Goal: Task Accomplishment & Management: Use online tool/utility

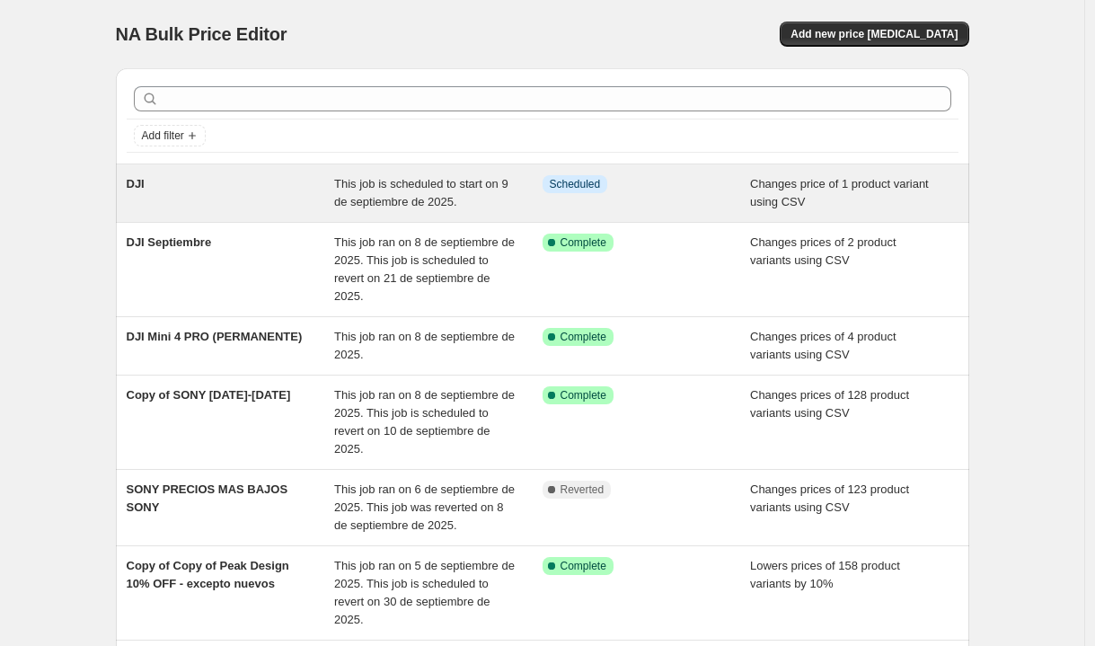
click at [455, 194] on div "This job is scheduled to start on 9 de septiembre de 2025." at bounding box center [438, 193] width 208 height 36
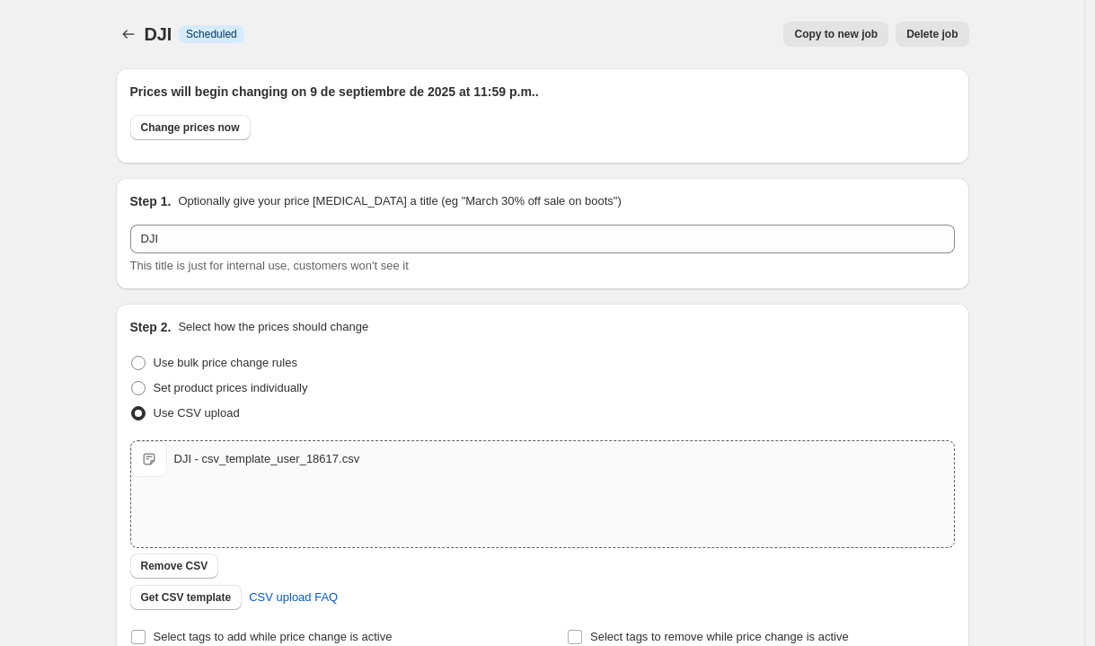
click at [338, 460] on div "DJI - csv_template_user_18617.csv" at bounding box center [267, 459] width 186 height 18
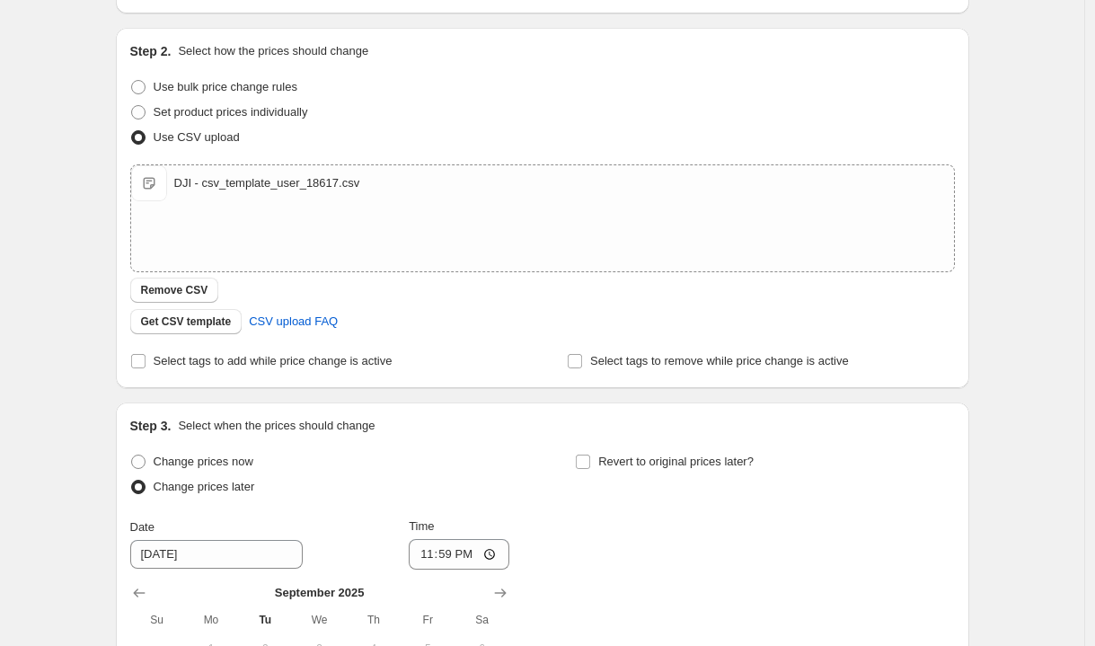
scroll to position [173, 0]
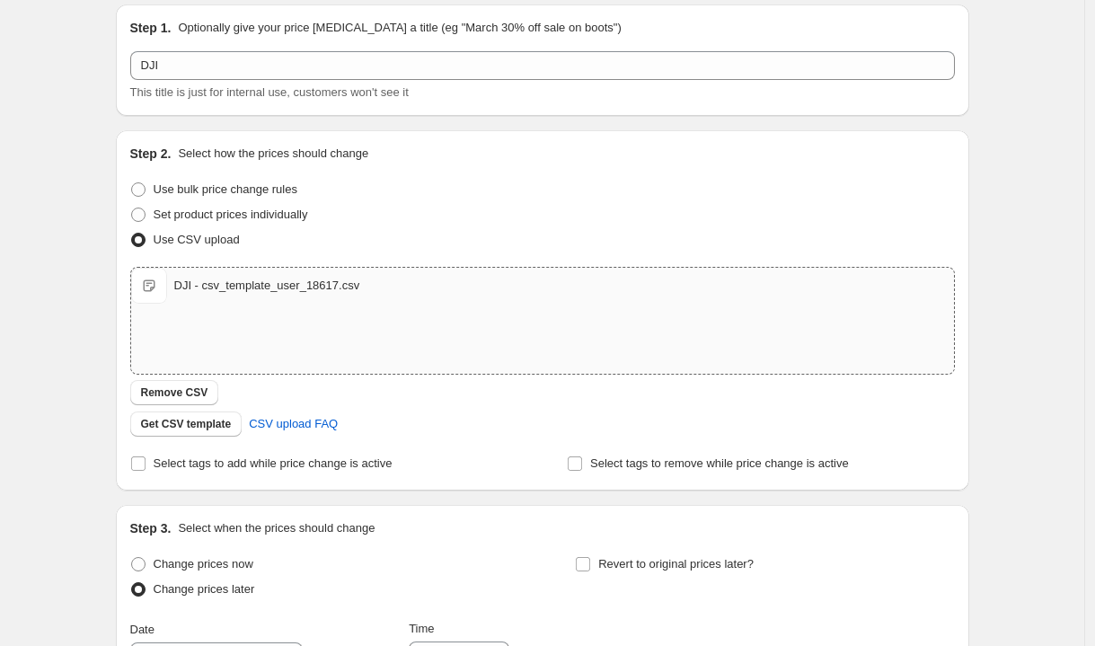
click at [300, 284] on div "DJI - csv_template_user_18617.csv" at bounding box center [267, 286] width 186 height 18
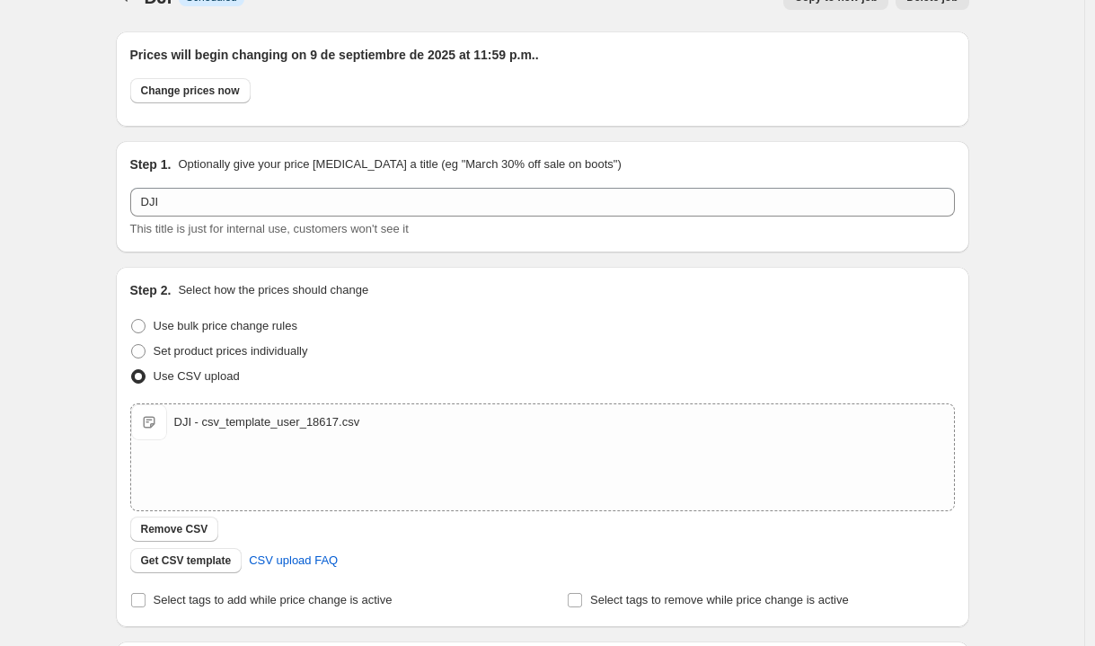
scroll to position [0, 0]
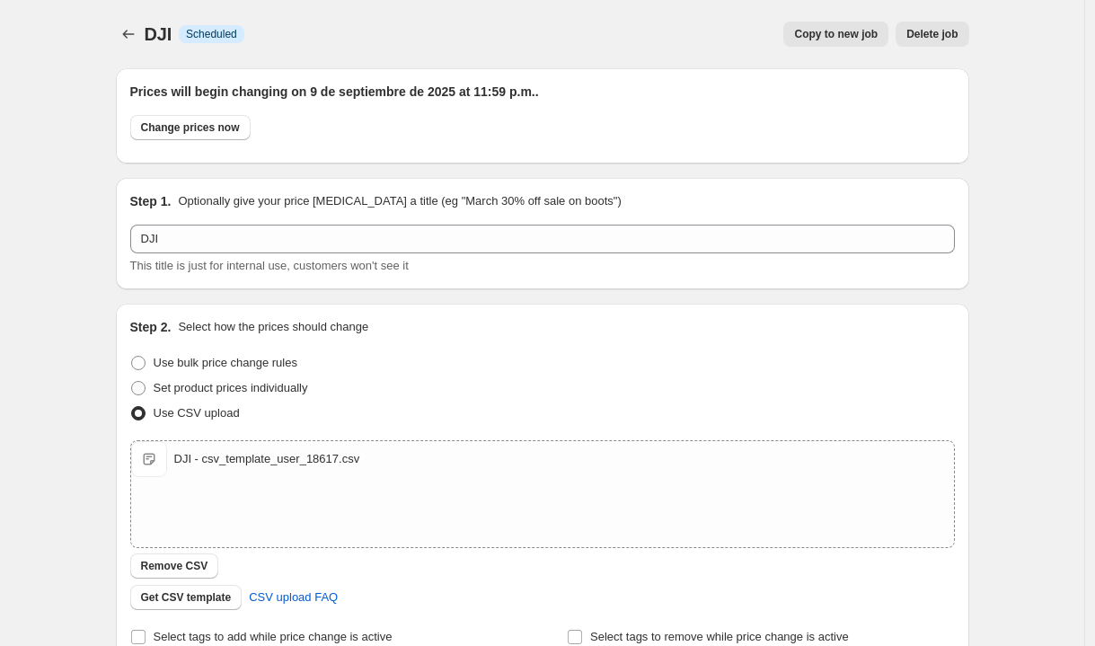
click at [834, 39] on span "Copy to new job" at bounding box center [836, 34] width 84 height 14
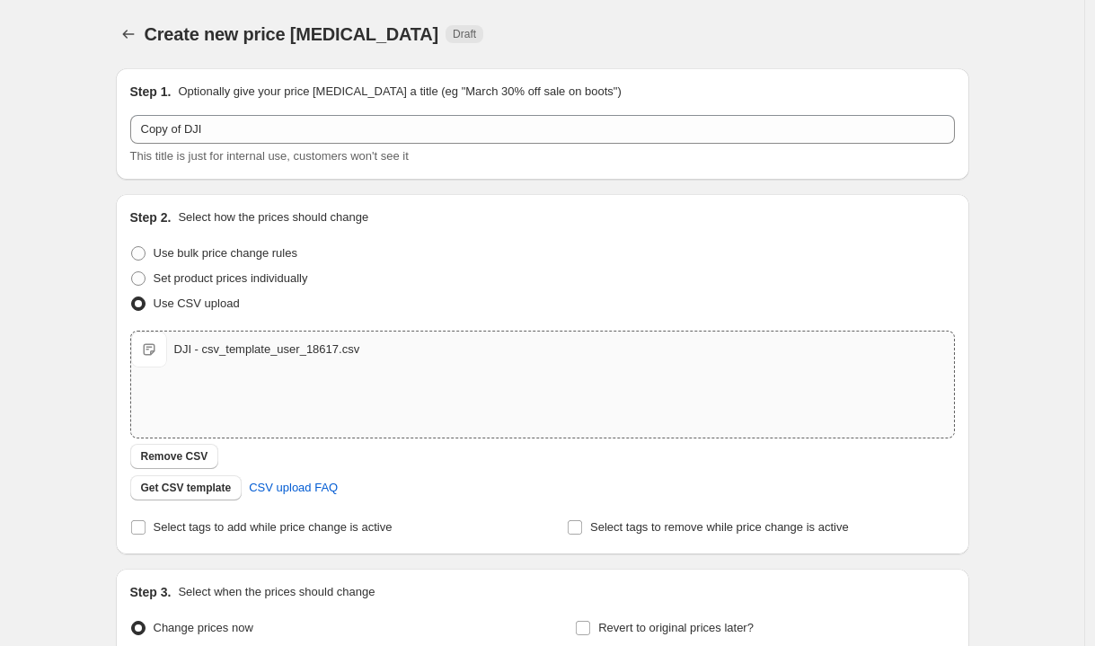
click at [309, 348] on div "DJI - csv_template_user_18617.csv" at bounding box center [267, 349] width 186 height 18
click at [130, 34] on icon "Price change jobs" at bounding box center [128, 34] width 12 height 9
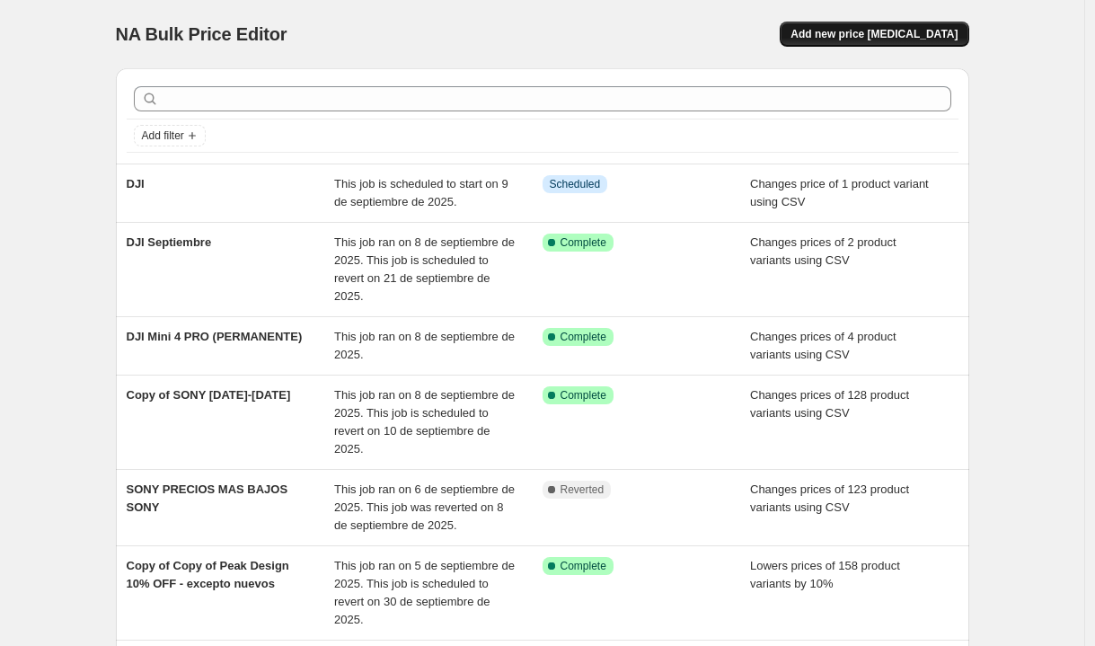
click at [862, 31] on span "Add new price [MEDICAL_DATA]" at bounding box center [873, 34] width 167 height 14
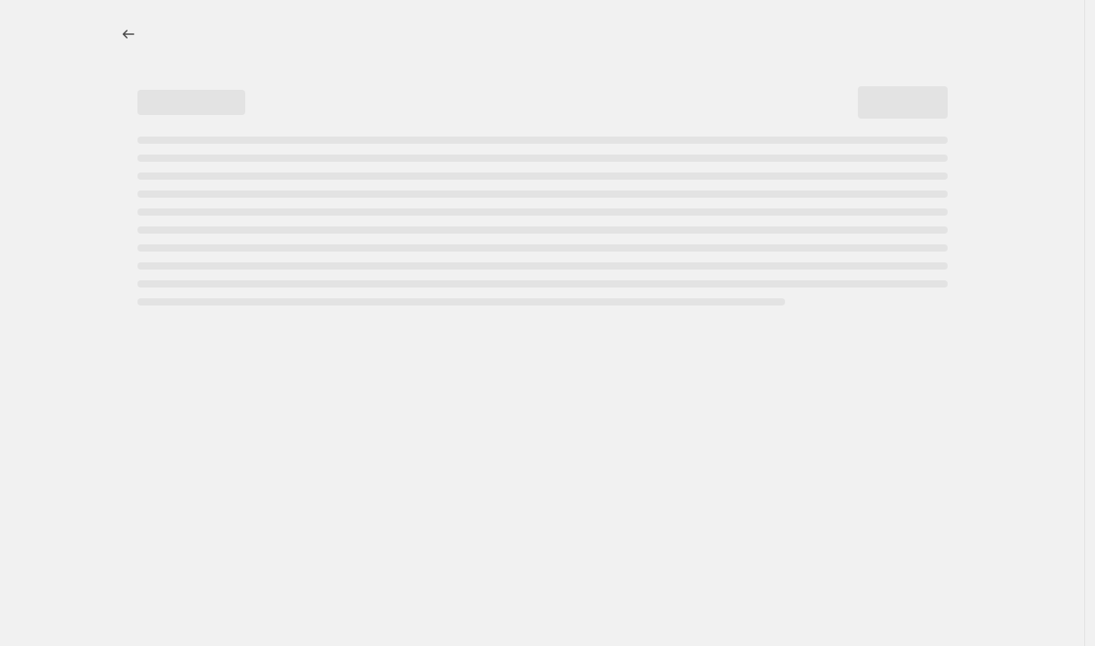
select select "percentage"
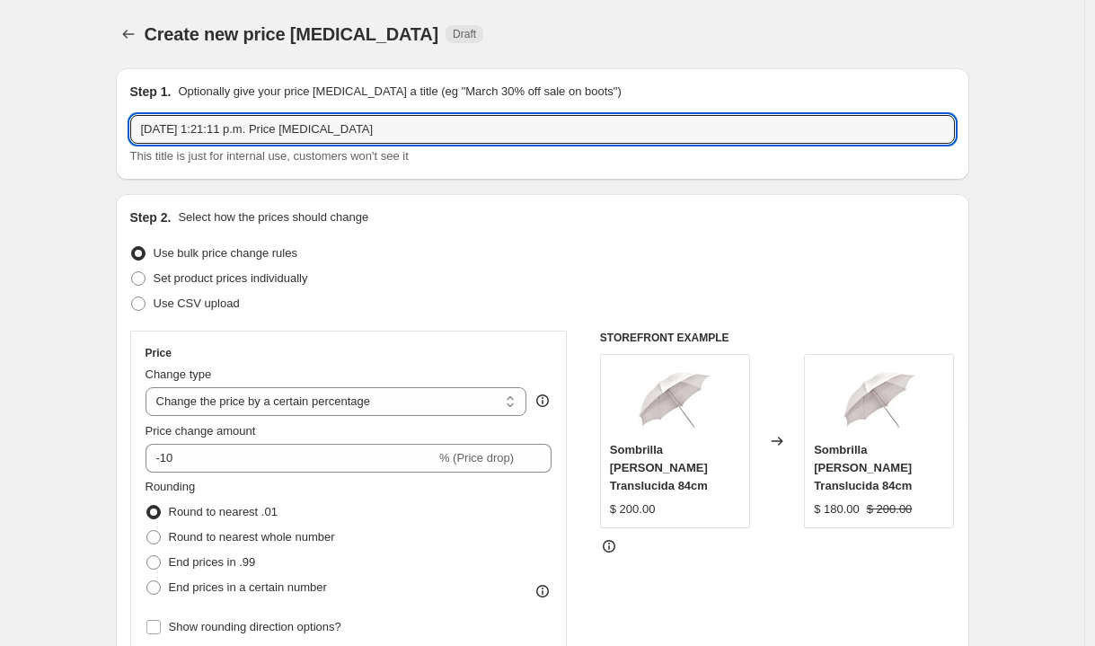
drag, startPoint x: 404, startPoint y: 131, endPoint x: 31, endPoint y: 143, distance: 373.9
drag, startPoint x: 336, startPoint y: 132, endPoint x: 137, endPoint y: 135, distance: 198.5
click at [137, 135] on input "[DATE] 1:21:11 p.m. Price [MEDICAL_DATA]" at bounding box center [542, 129] width 825 height 29
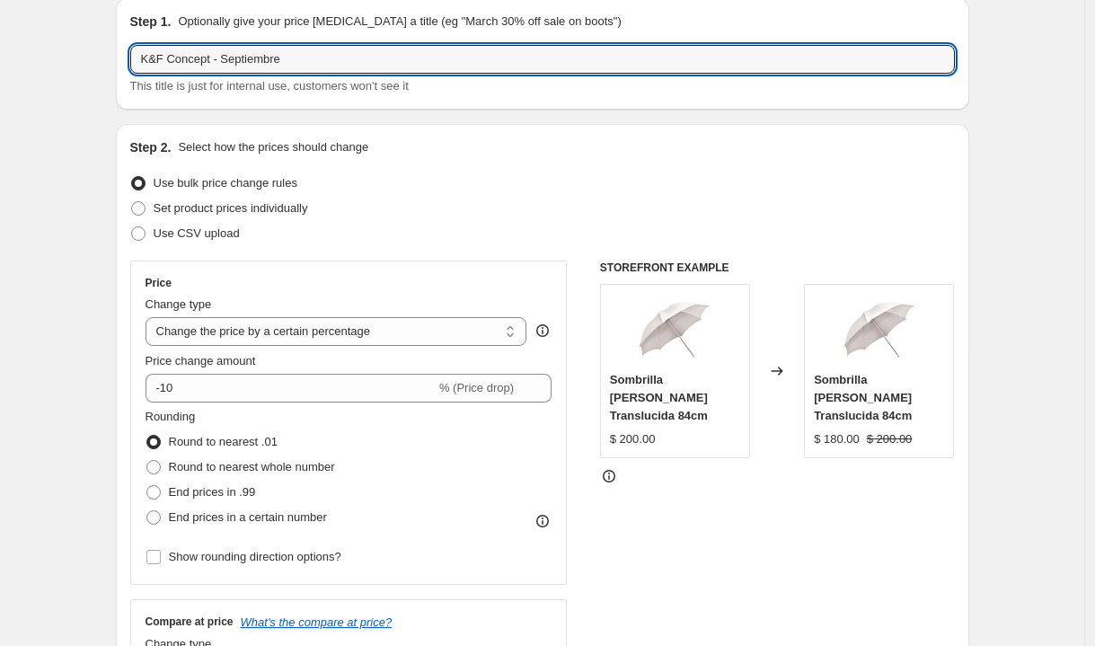
scroll to position [72, 0]
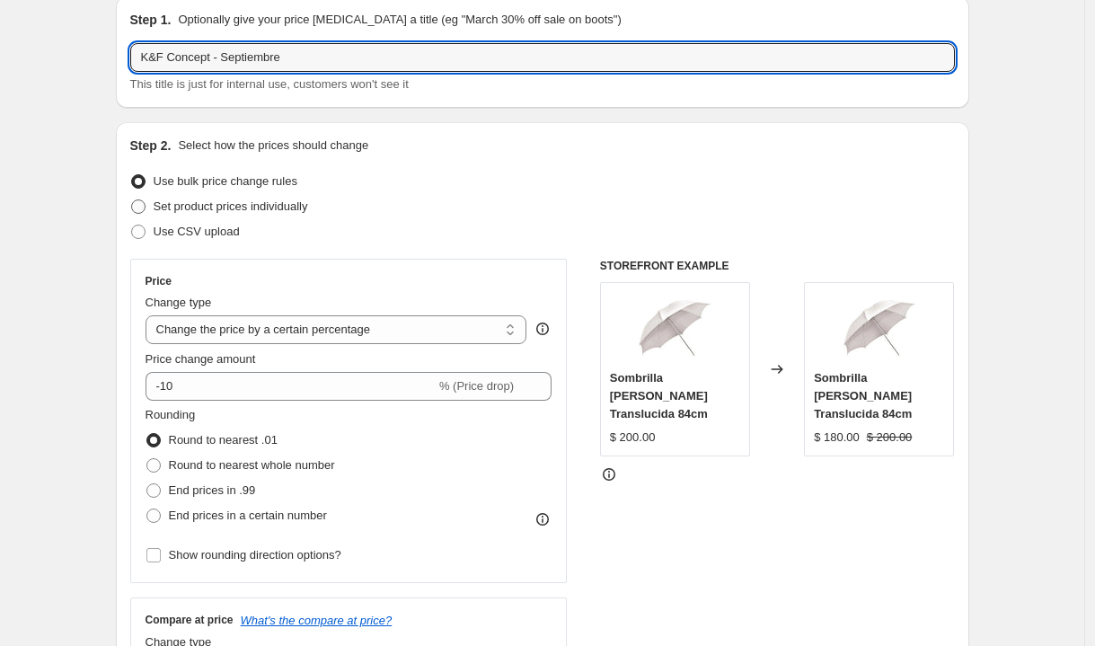
type input "K&F Concept - Septiembre"
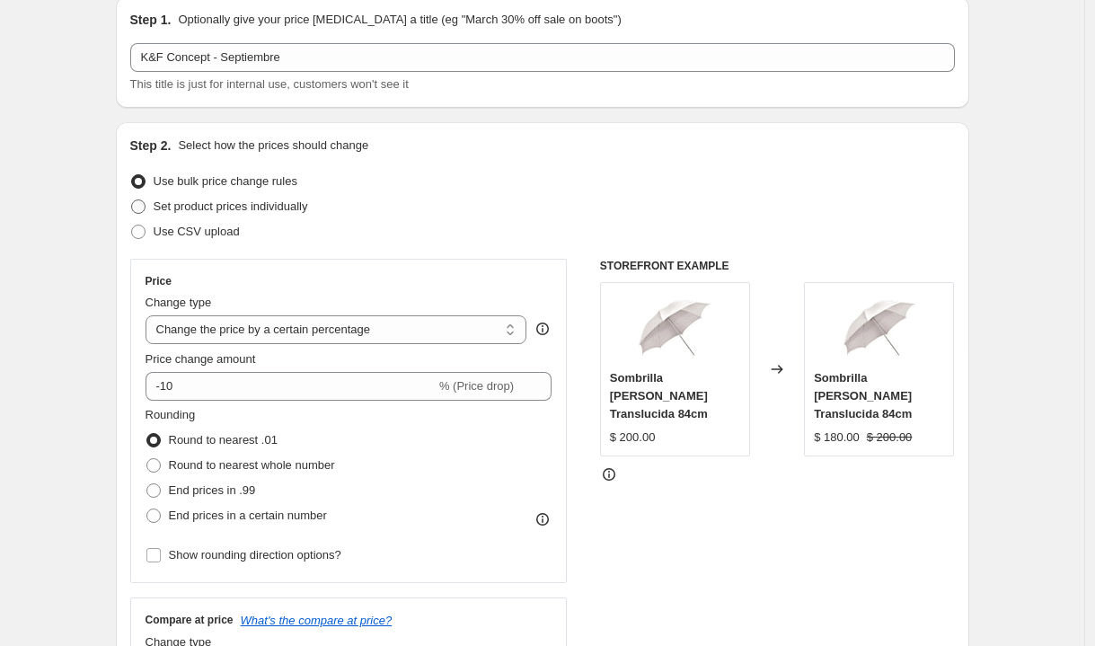
click at [146, 204] on span at bounding box center [138, 206] width 14 height 14
click at [132, 200] on input "Set product prices individually" at bounding box center [131, 199] width 1 height 1
radio input "true"
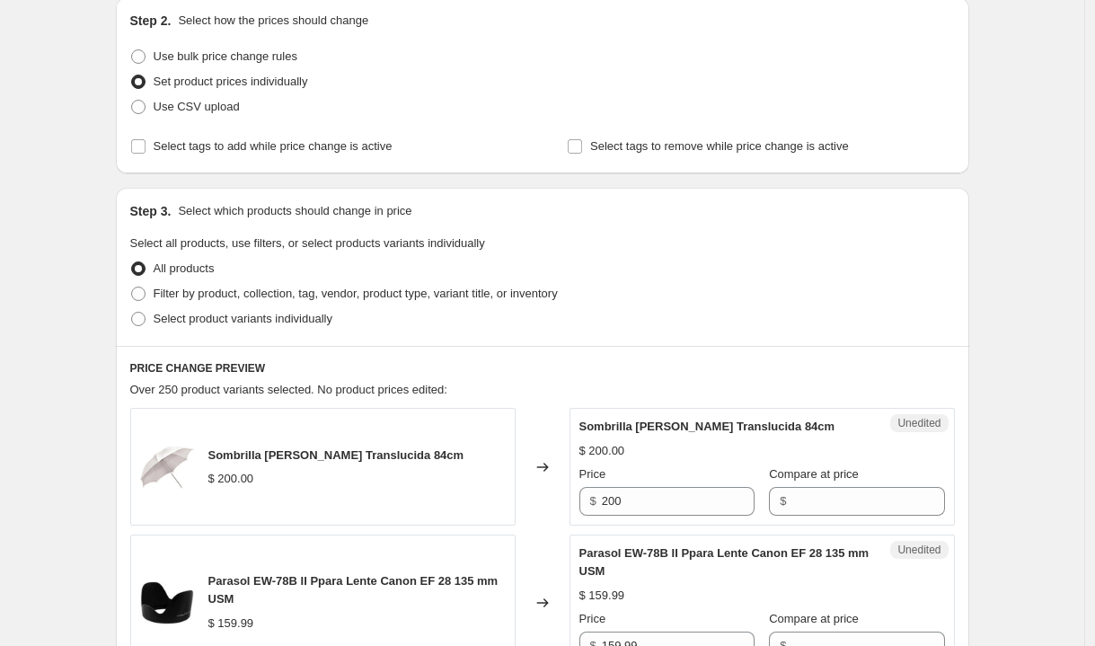
scroll to position [204, 0]
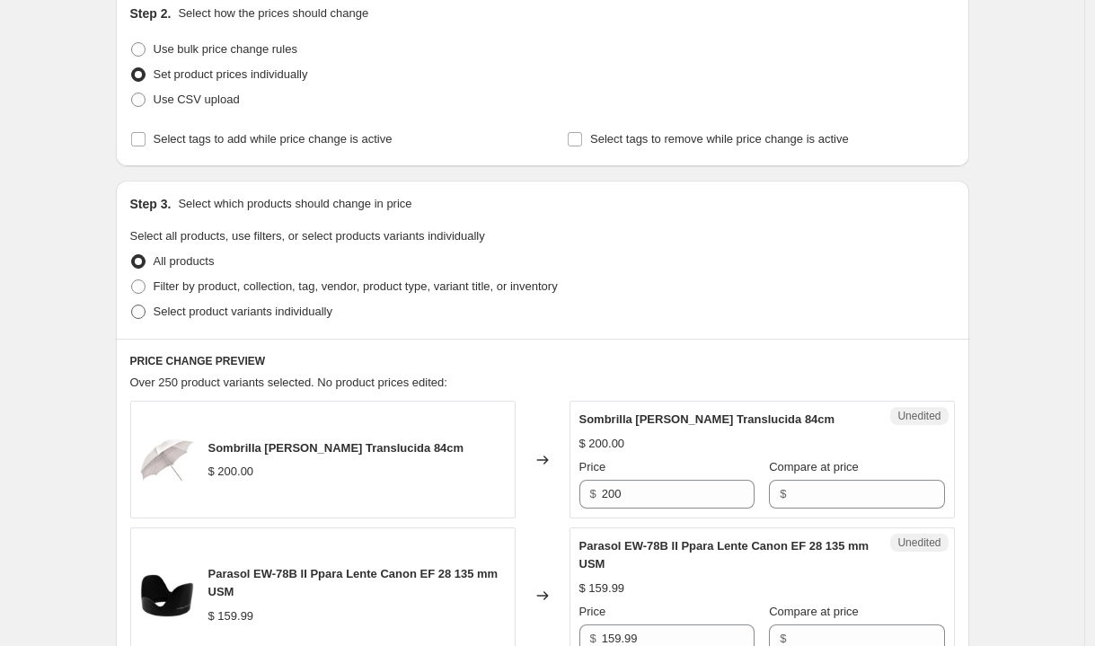
click at [146, 313] on span at bounding box center [138, 312] width 14 height 14
click at [132, 305] on input "Select product variants individually" at bounding box center [131, 305] width 1 height 1
radio input "true"
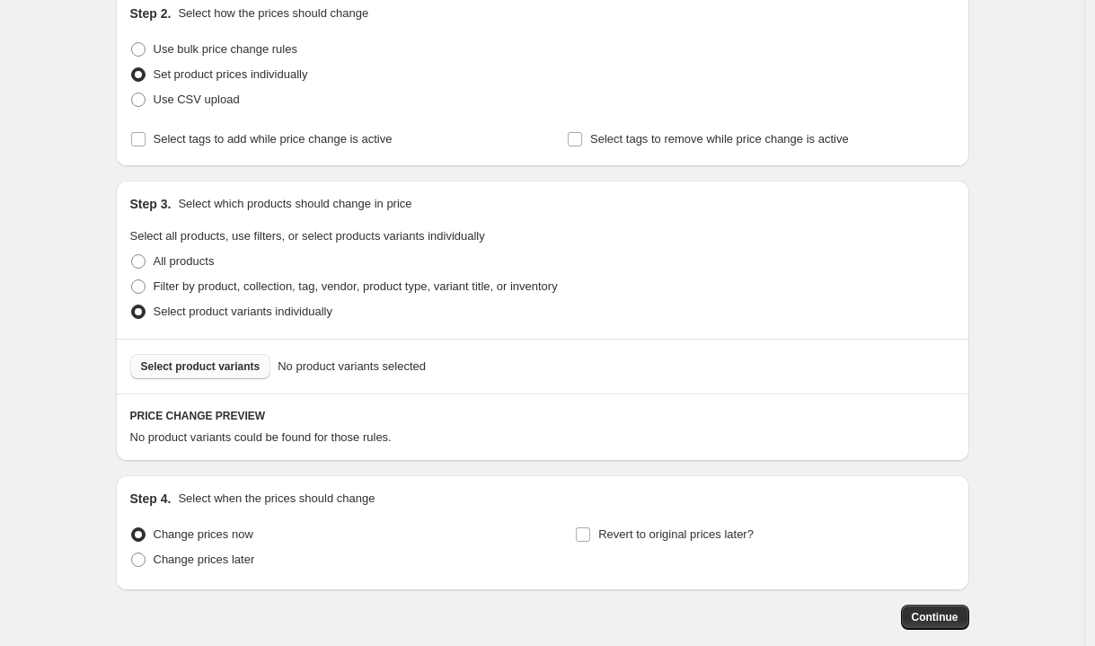
click at [232, 375] on button "Select product variants" at bounding box center [200, 366] width 141 height 25
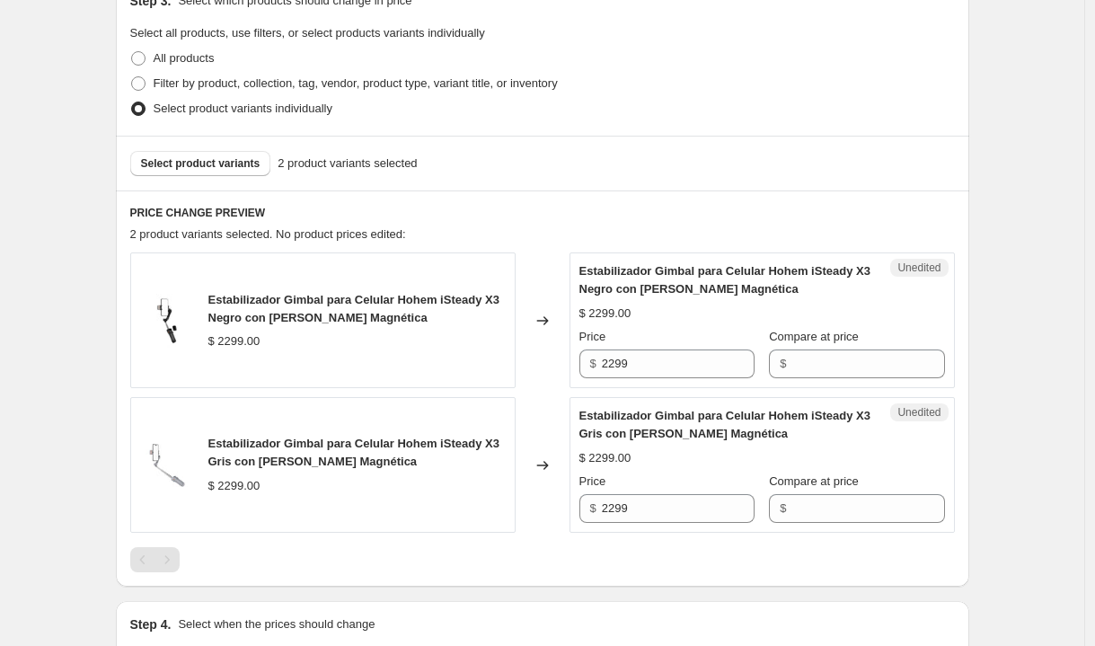
scroll to position [497, 0]
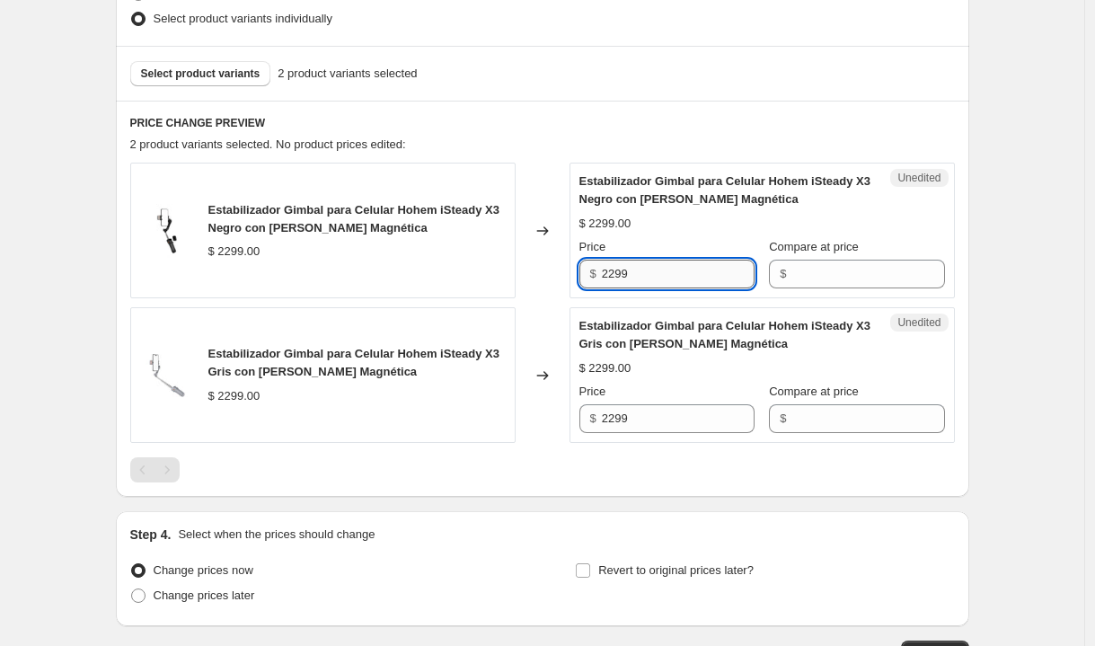
click at [649, 269] on input "2299" at bounding box center [678, 274] width 153 height 29
type input "2299"
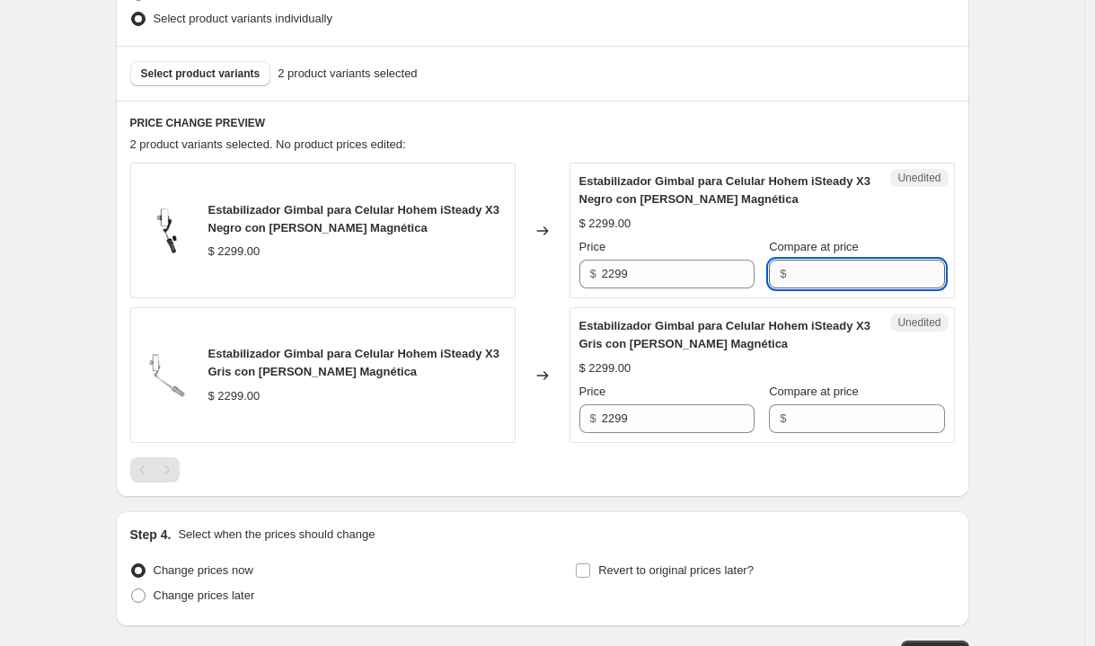
click at [843, 281] on input "Compare at price" at bounding box center [867, 274] width 153 height 29
paste input "2299"
type input "2299"
click at [641, 419] on input "2299" at bounding box center [678, 418] width 153 height 29
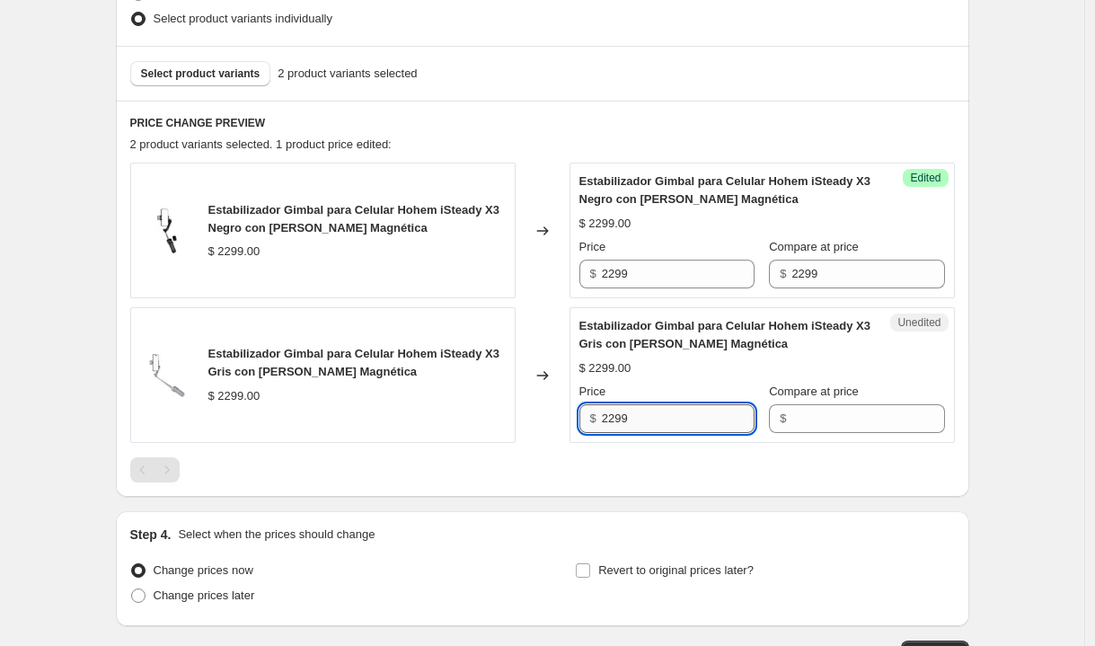
click at [641, 419] on input "2299" at bounding box center [678, 418] width 153 height 29
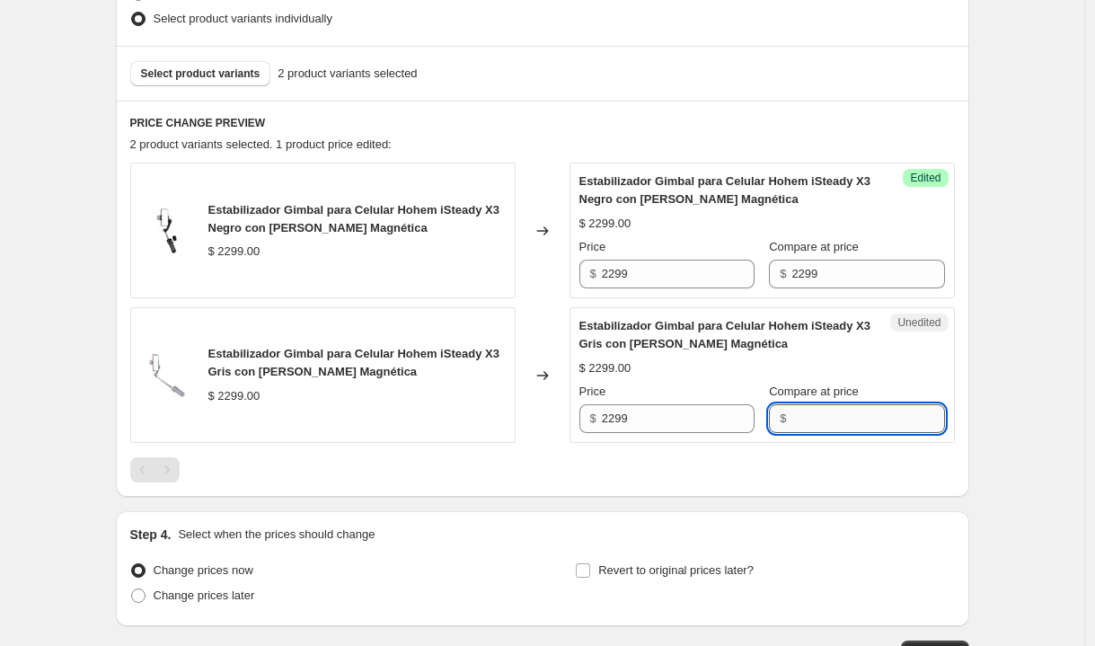
click at [858, 414] on input "Compare at price" at bounding box center [867, 418] width 153 height 29
paste input "2299"
type input "2299"
click at [658, 275] on input "2299" at bounding box center [678, 274] width 153 height 29
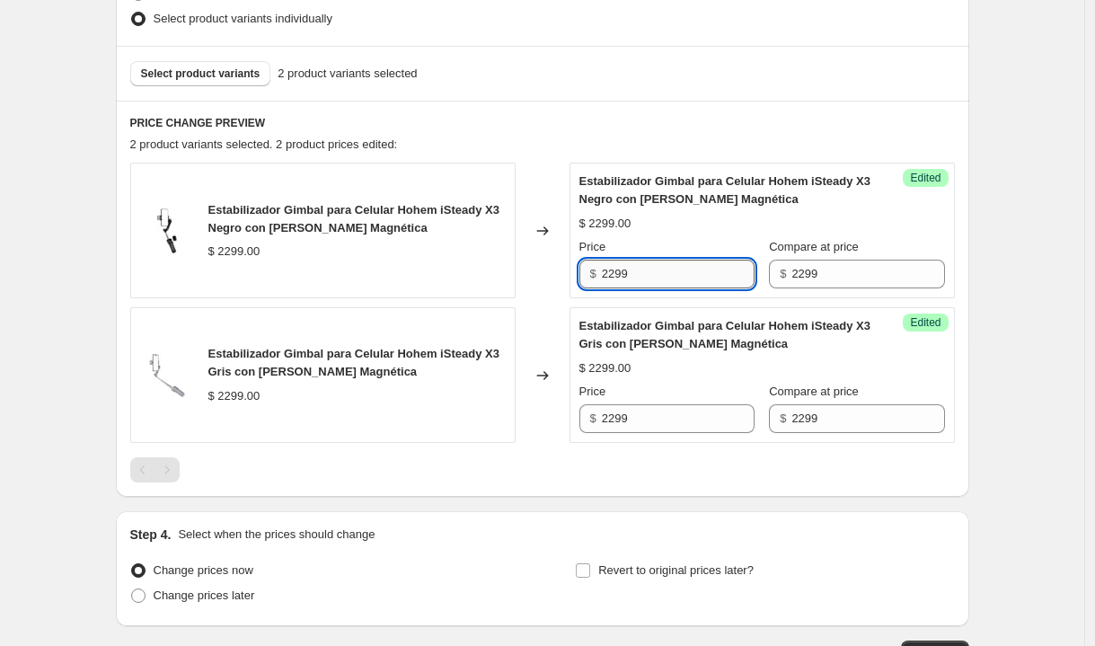
click at [673, 278] on input "2299" at bounding box center [678, 274] width 153 height 29
paste input "1,499.00"
type input "2299"
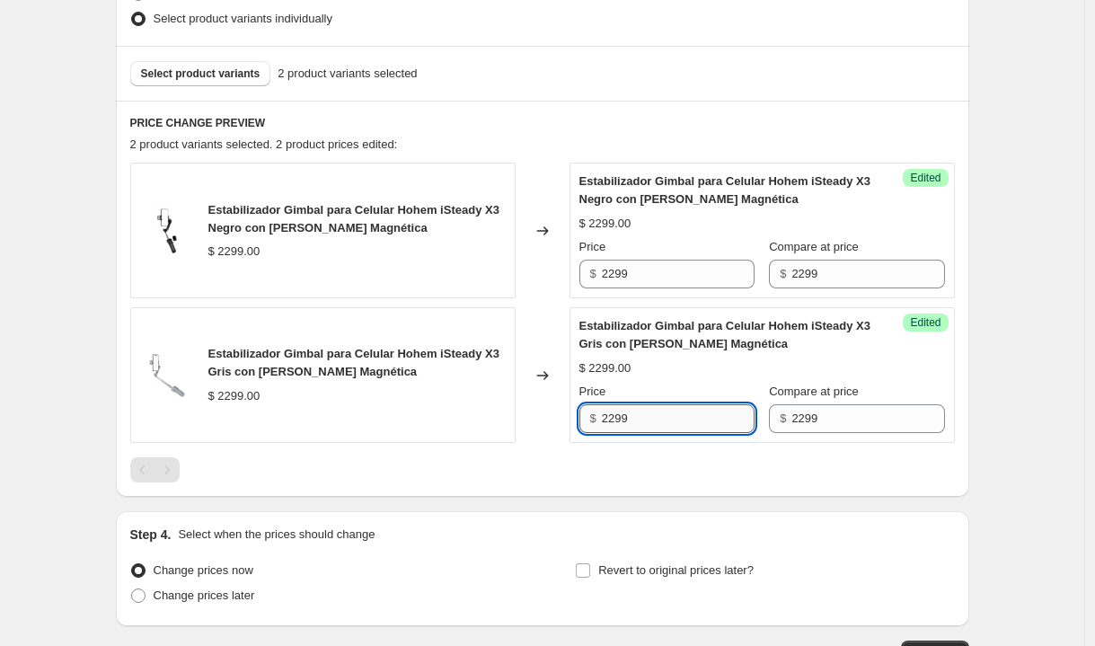
click at [667, 419] on input "2299" at bounding box center [678, 418] width 153 height 29
paste input "1,499.00"
type input "2299"
click at [968, 437] on div "PRICE CHANGE PREVIEW 2 product variants selected. 2 product prices edited: Esta…" at bounding box center [542, 299] width 853 height 396
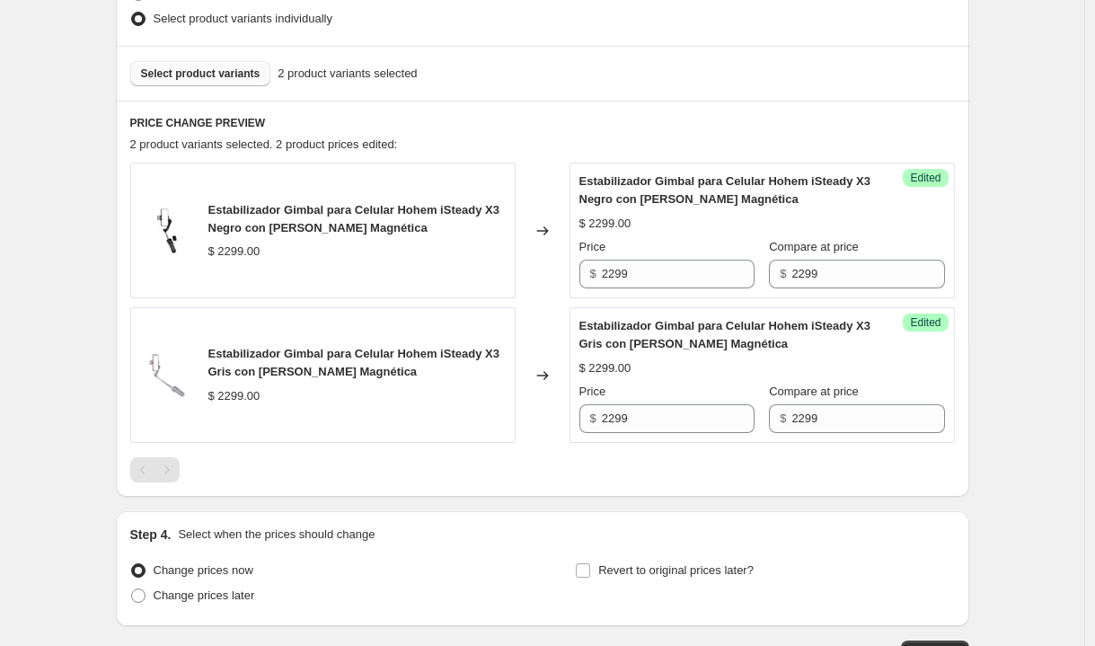
click at [255, 77] on span "Select product variants" at bounding box center [200, 73] width 119 height 14
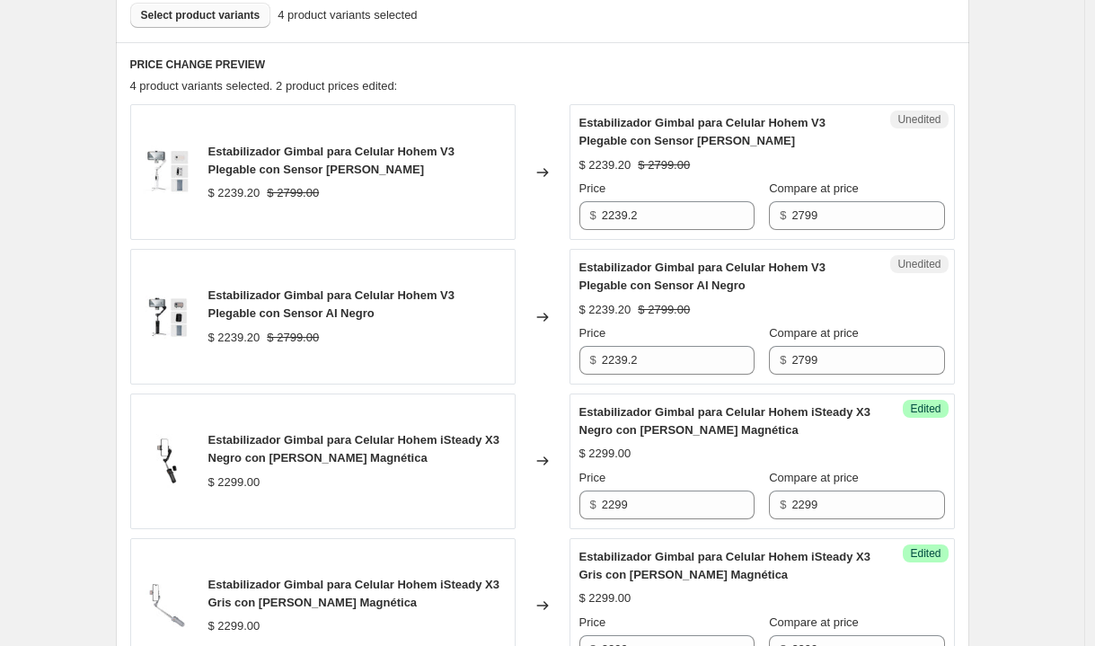
scroll to position [482, 0]
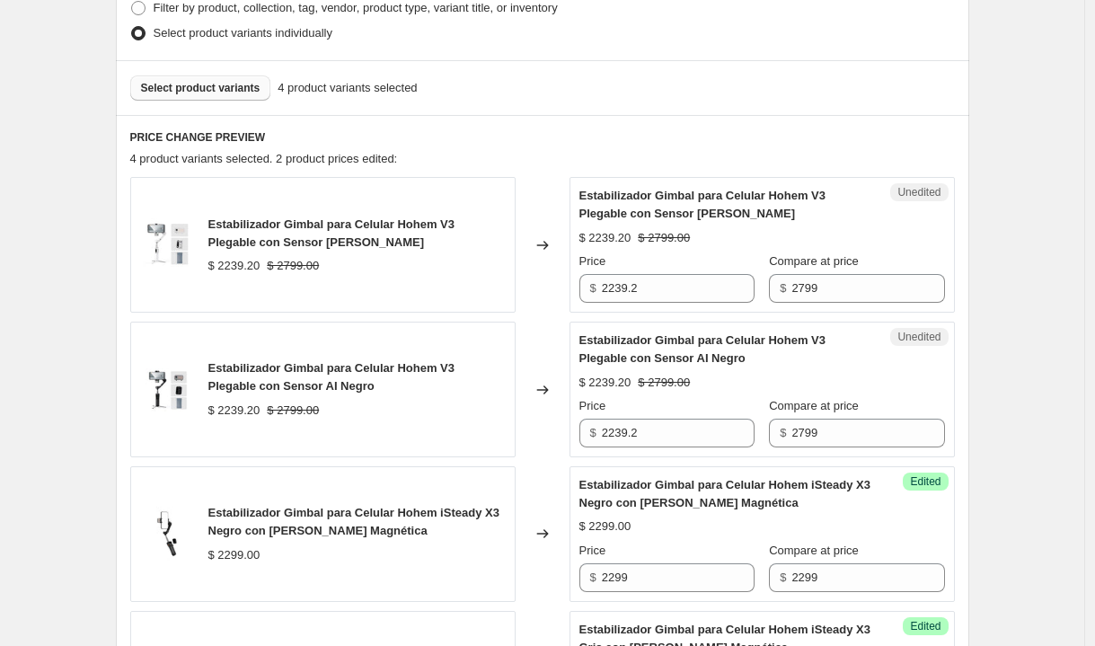
click at [269, 90] on button "Select product variants" at bounding box center [200, 87] width 141 height 25
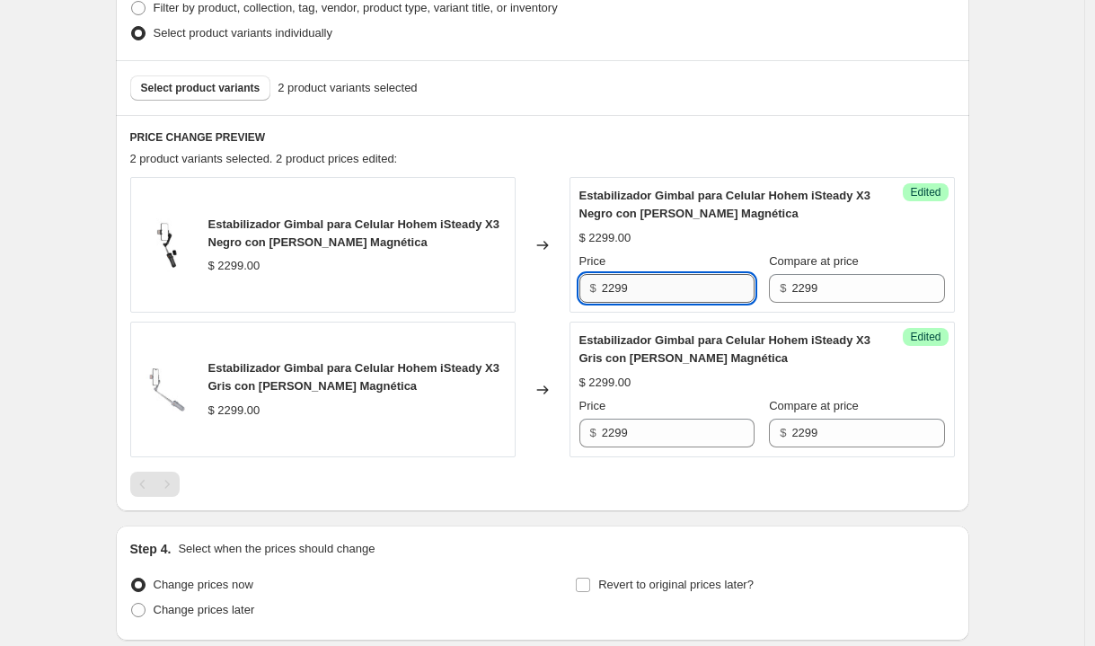
click at [639, 290] on input "2299" at bounding box center [678, 288] width 153 height 29
click at [640, 289] on input "2299" at bounding box center [678, 288] width 153 height 29
paste input "1,499.00"
type input "2299"
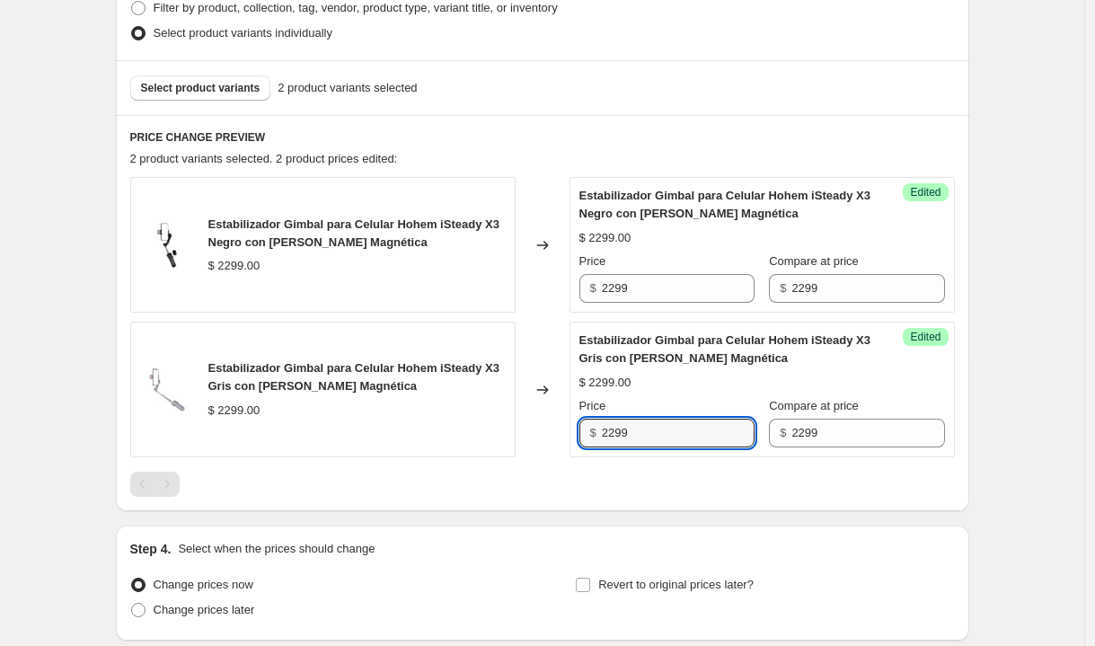
drag, startPoint x: 639, startPoint y: 438, endPoint x: 539, endPoint y: 429, distance: 100.1
click at [539, 429] on div "Estabilizador Gimbal para Celular Hohem iSteady X3 Gris con [PERSON_NAME] Magné…" at bounding box center [542, 390] width 825 height 136
paste input "1,499.00"
click at [606, 464] on div "Estabilizador Gimbal para Celular Hohem iSteady X3 Negro con [PERSON_NAME] Magn…" at bounding box center [542, 337] width 825 height 320
drag, startPoint x: 649, startPoint y: 428, endPoint x: 567, endPoint y: 424, distance: 82.8
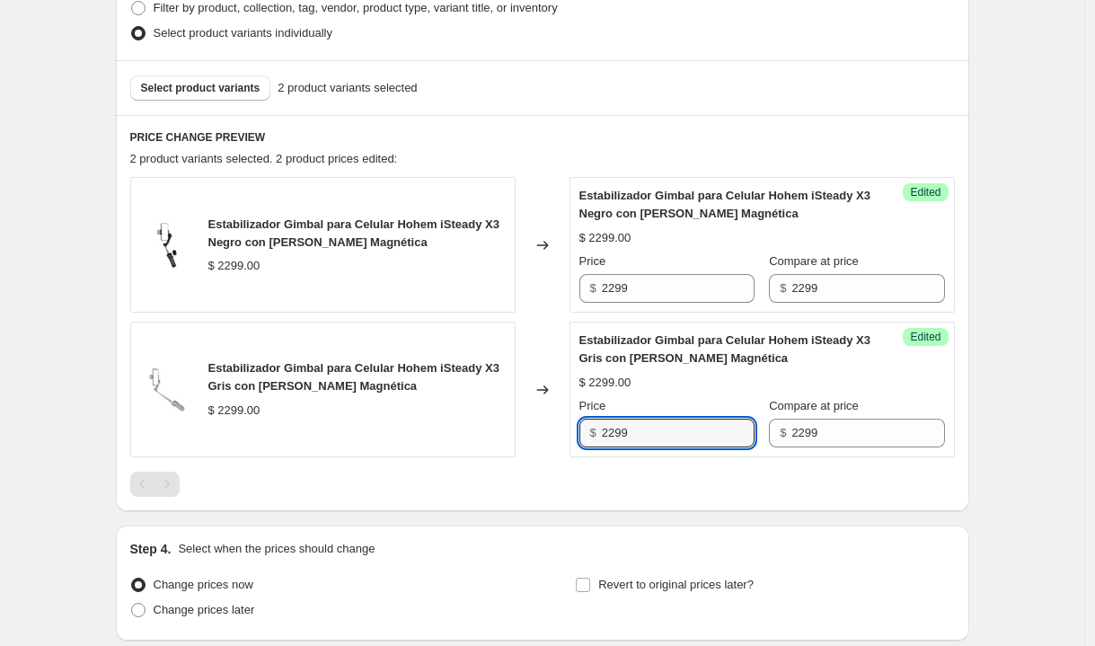
click at [567, 424] on div "Estabilizador Gimbal para Celular Hohem iSteady X3 Gris con [PERSON_NAME] Magné…" at bounding box center [542, 390] width 825 height 136
paste input "1,499.00"
click at [703, 433] on input "1,499.00" at bounding box center [678, 433] width 153 height 29
type input "2299"
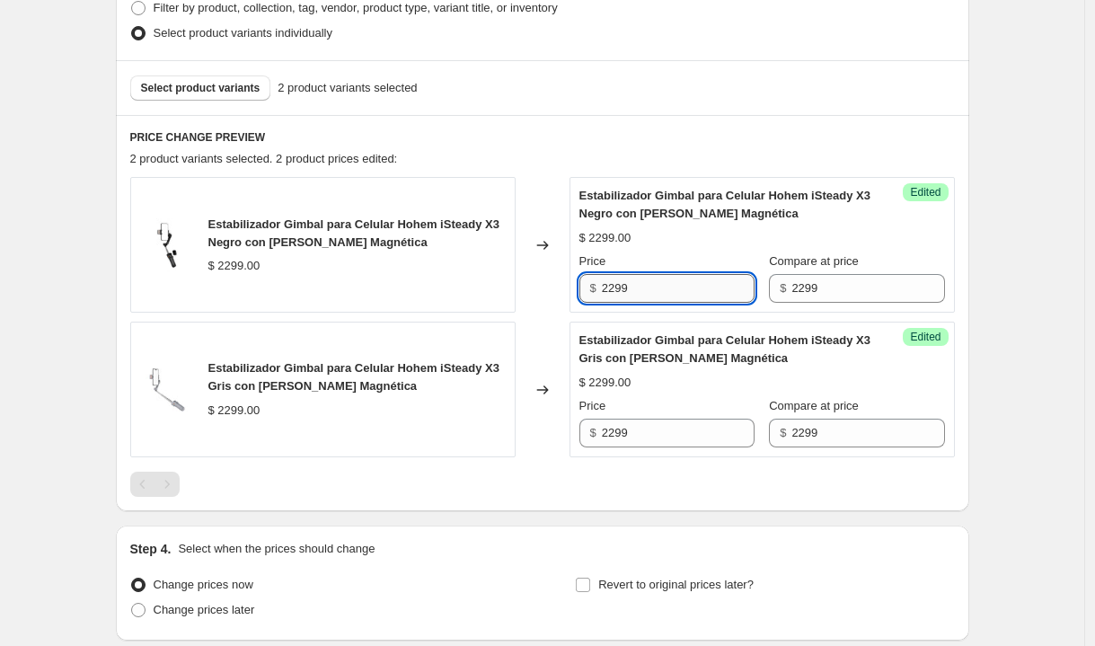
click at [653, 287] on input "2299" at bounding box center [678, 288] width 153 height 29
drag, startPoint x: 629, startPoint y: 294, endPoint x: 588, endPoint y: 287, distance: 41.1
click at [588, 287] on div "$ 2299" at bounding box center [666, 288] width 175 height 29
click at [663, 296] on input "2299" at bounding box center [678, 288] width 153 height 29
type input "1499"
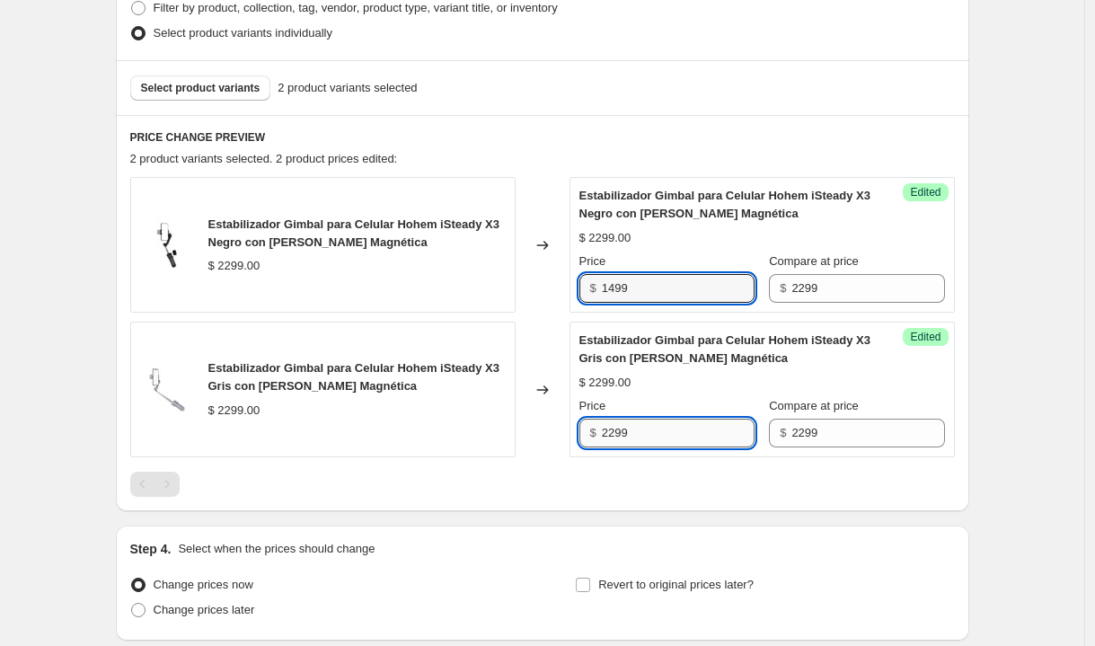
click at [650, 435] on input "2299" at bounding box center [678, 433] width 153 height 29
drag, startPoint x: 645, startPoint y: 435, endPoint x: 579, endPoint y: 435, distance: 65.6
click at [579, 435] on div "Success Edited Estabilizador Gimbal para Celular Hohem iSteady X3 Gris con [PER…" at bounding box center [762, 390] width 385 height 136
type input "1499"
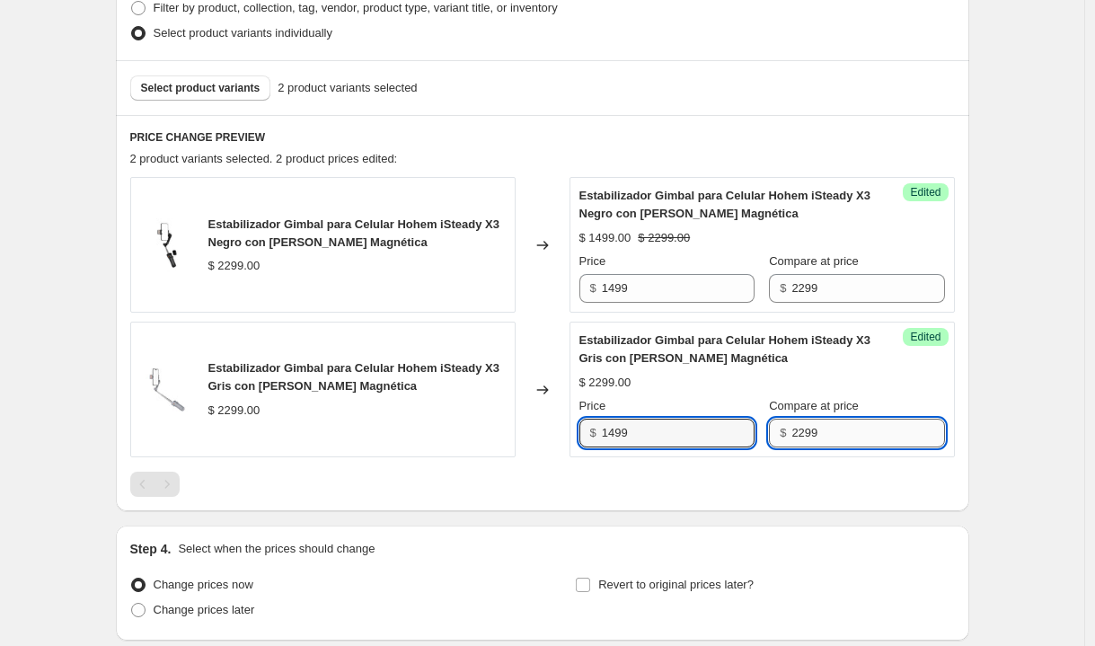
click at [847, 429] on input "2299" at bounding box center [867, 433] width 153 height 29
click at [187, 90] on span "Select product variants" at bounding box center [200, 88] width 119 height 14
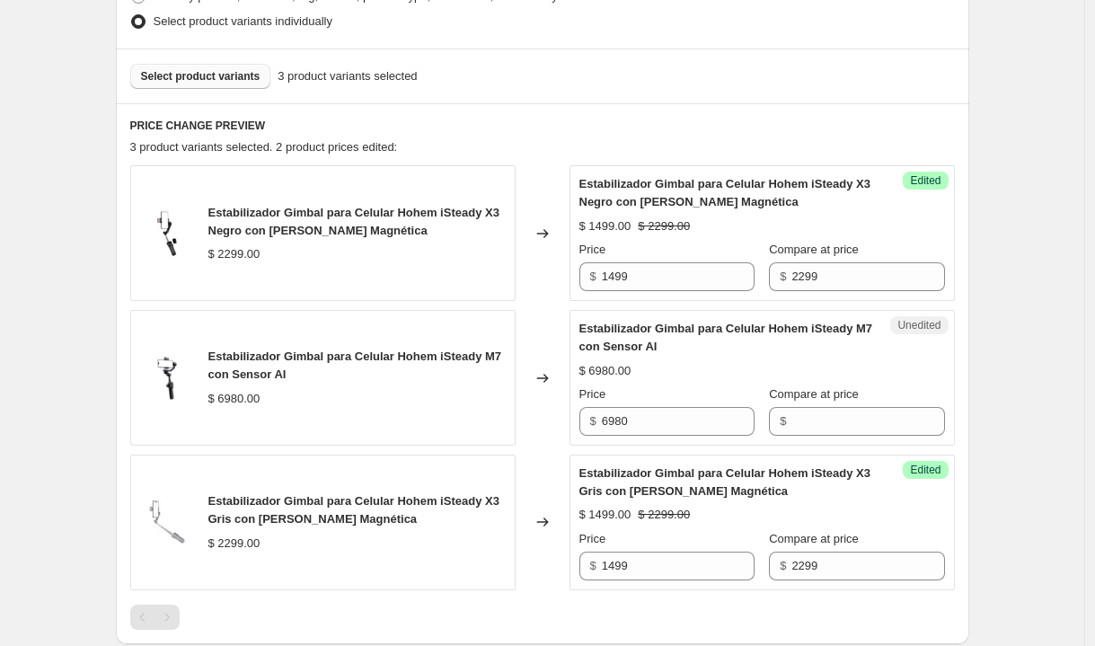
scroll to position [499, 0]
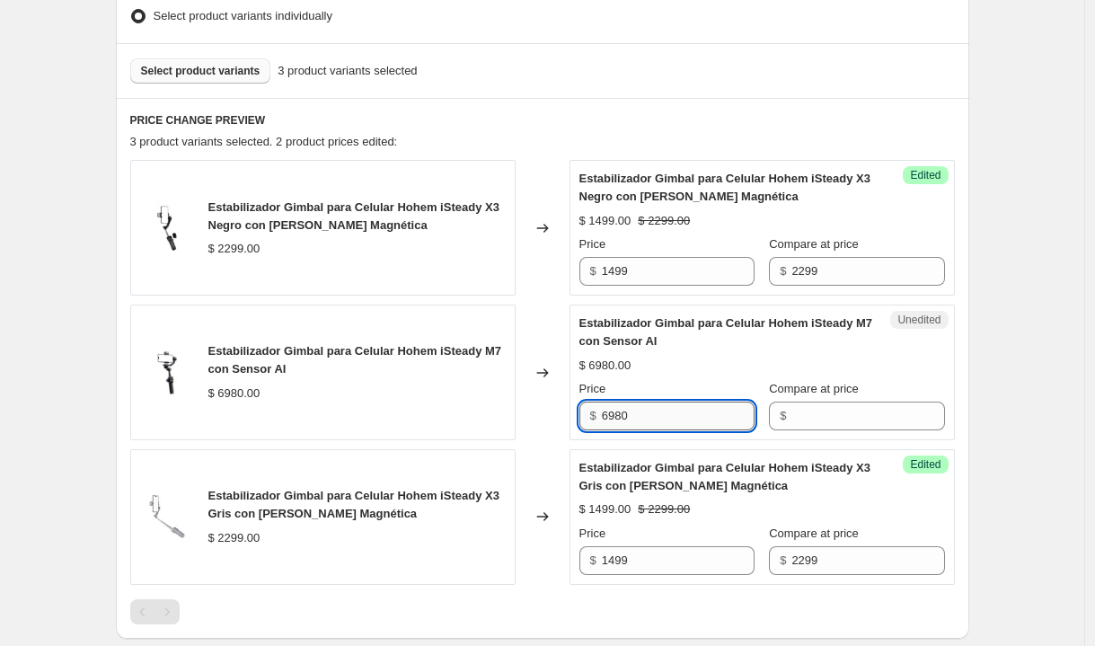
click at [649, 420] on input "6980" at bounding box center [678, 416] width 153 height 29
click at [649, 419] on input "6980" at bounding box center [678, 416] width 153 height 29
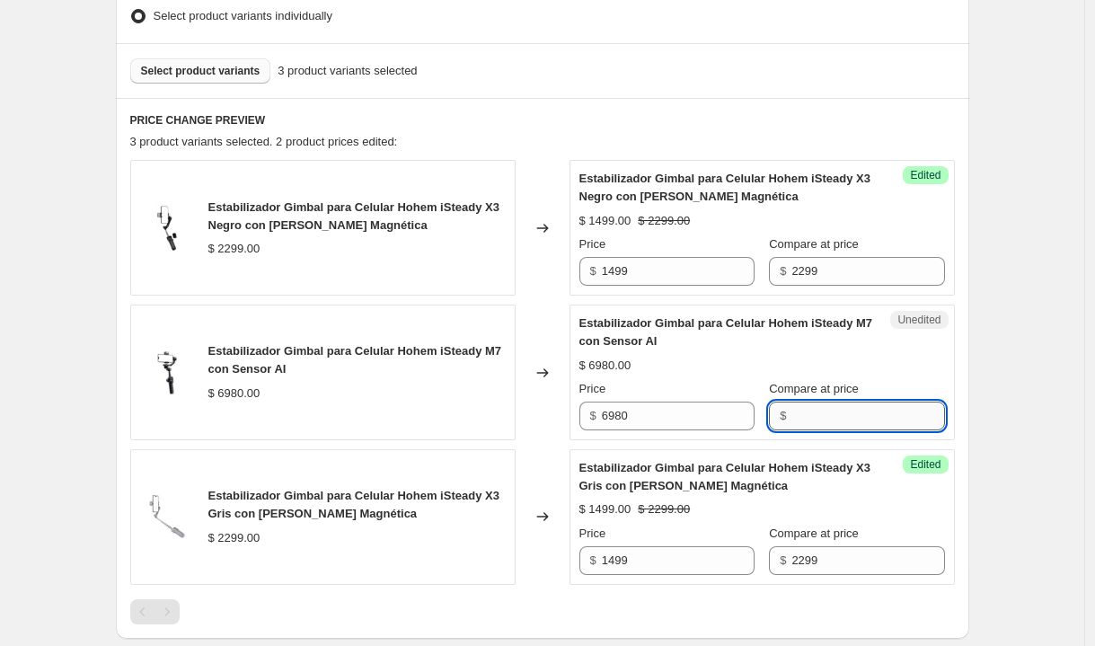
click at [803, 423] on input "Compare at price" at bounding box center [867, 416] width 153 height 29
paste input "6980"
type input "6980"
click at [680, 423] on input "6980" at bounding box center [678, 416] width 153 height 29
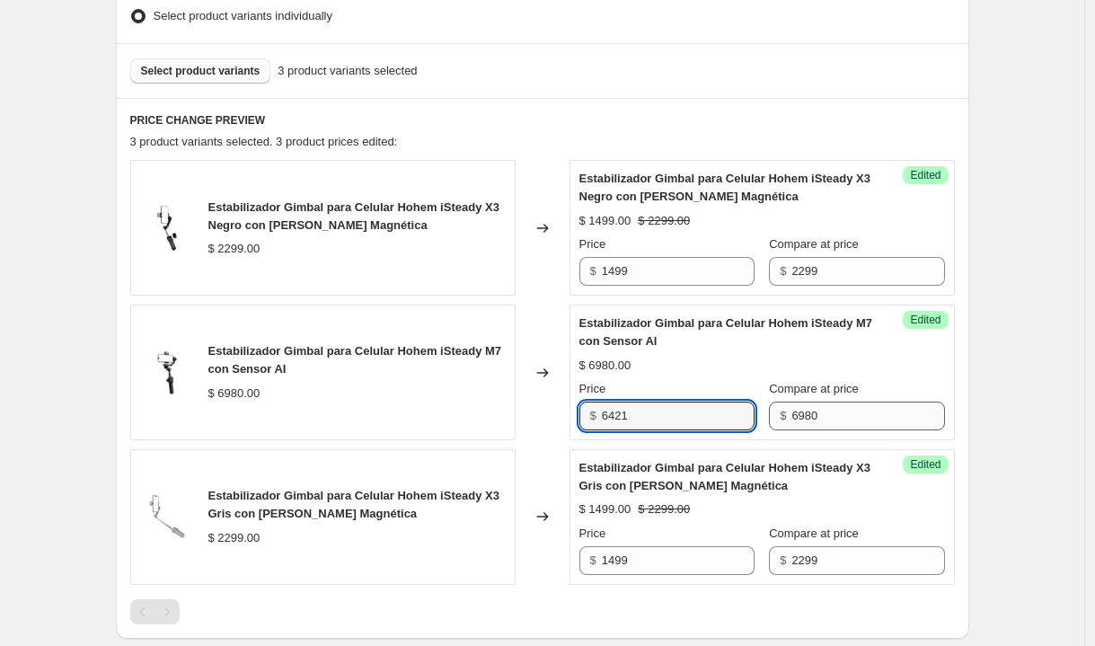
type input "6421"
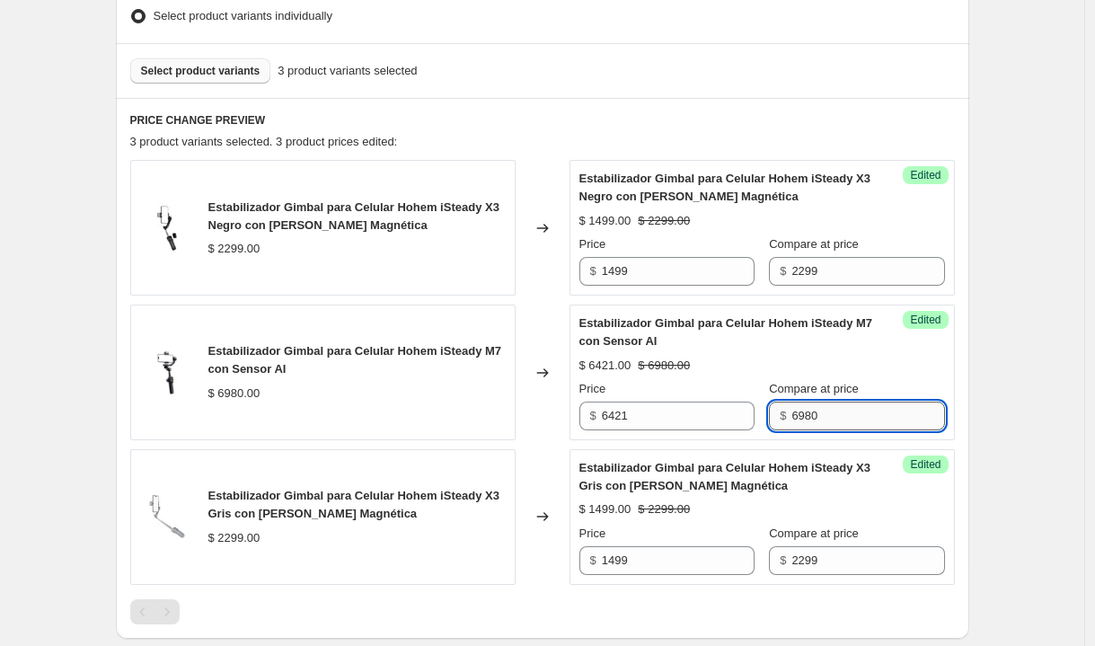
click at [850, 418] on input "6980" at bounding box center [867, 416] width 153 height 29
click at [202, 63] on button "Select product variants" at bounding box center [200, 70] width 141 height 25
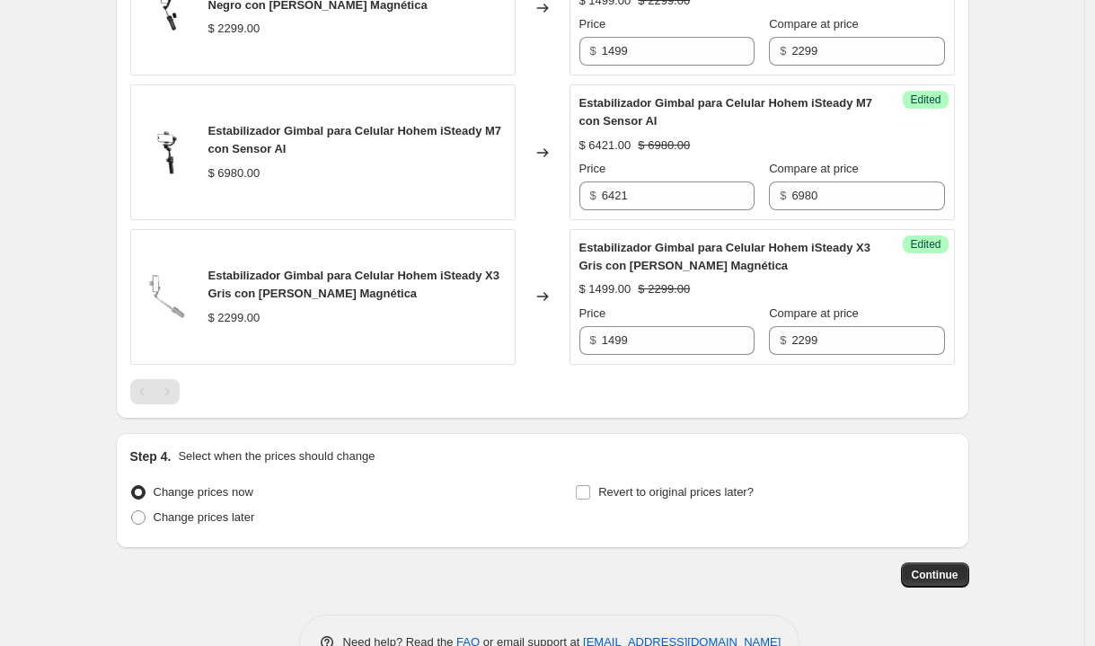
scroll to position [771, 0]
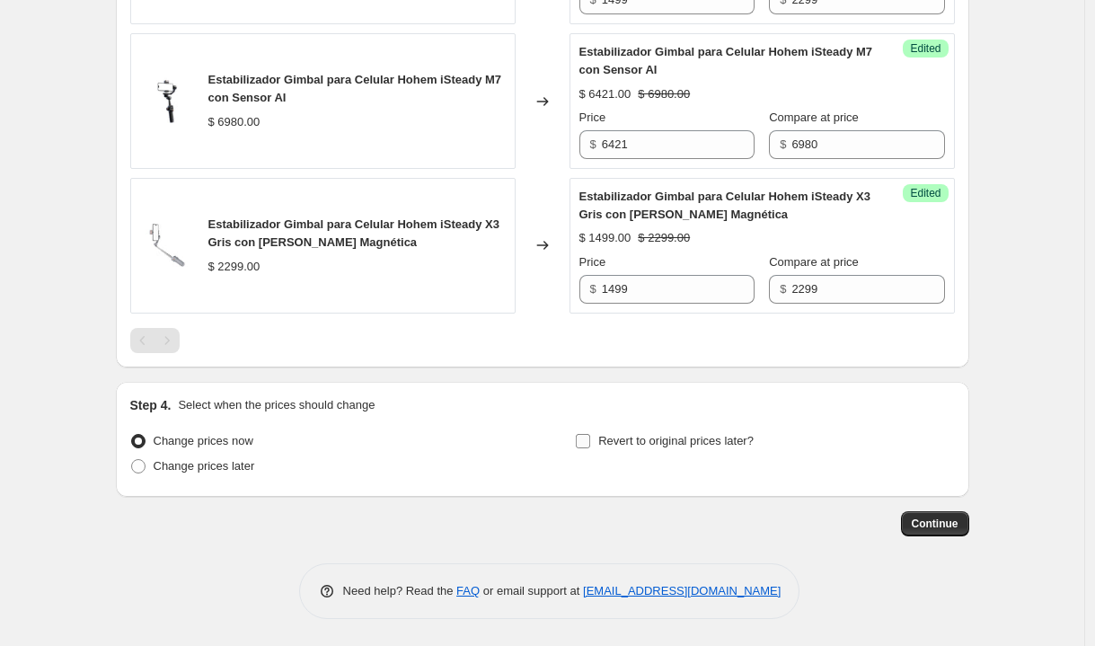
click at [587, 436] on input "Revert to original prices later?" at bounding box center [583, 441] width 14 height 14
checkbox input "true"
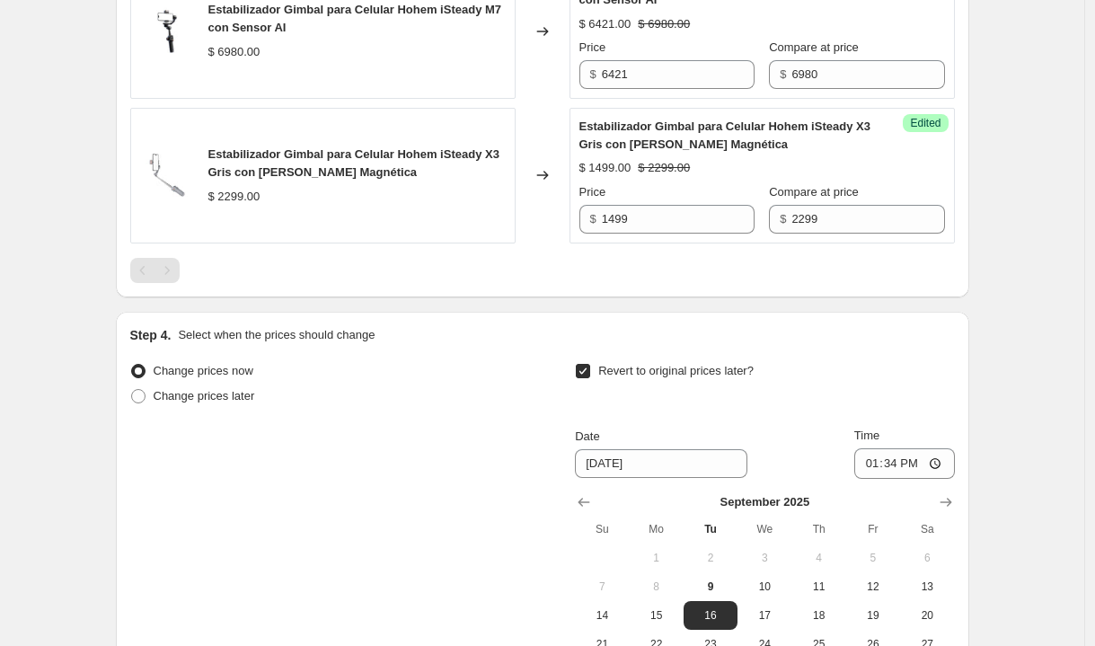
scroll to position [929, 0]
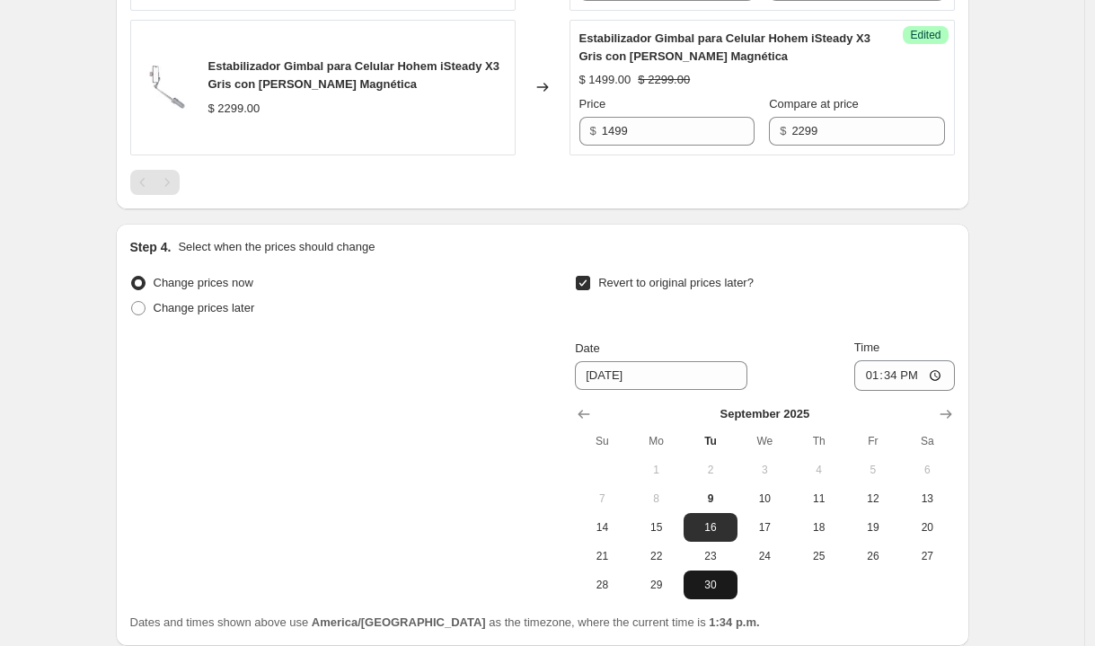
click at [717, 593] on button "30" at bounding box center [711, 584] width 54 height 29
type input "[DATE]"
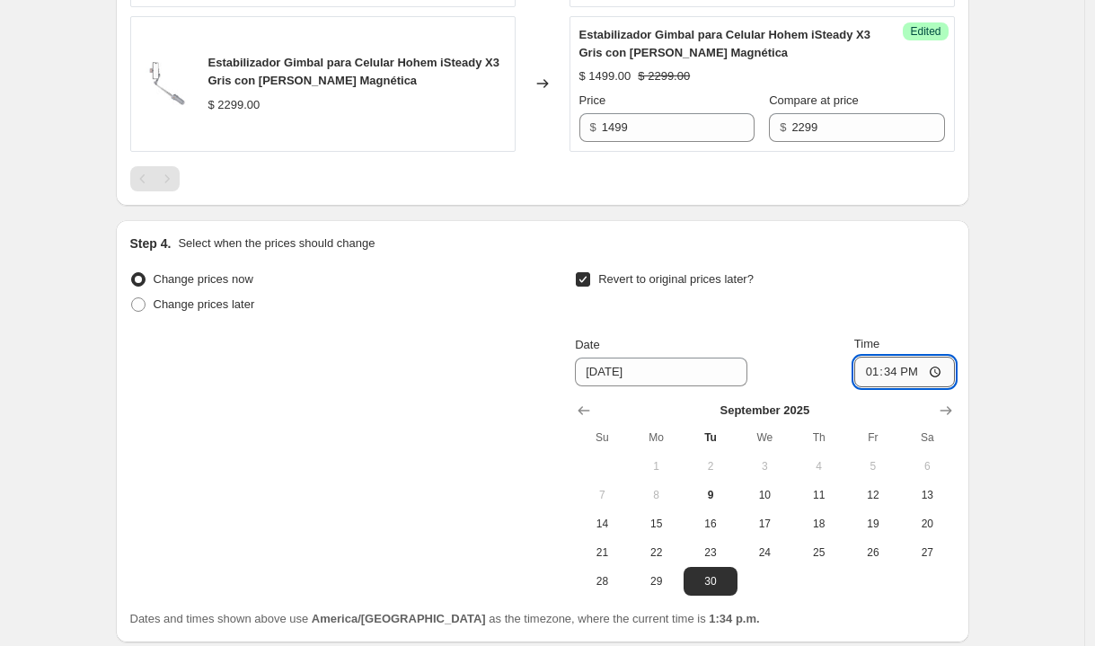
click at [875, 376] on input "13:34" at bounding box center [904, 372] width 101 height 31
type input "23:59"
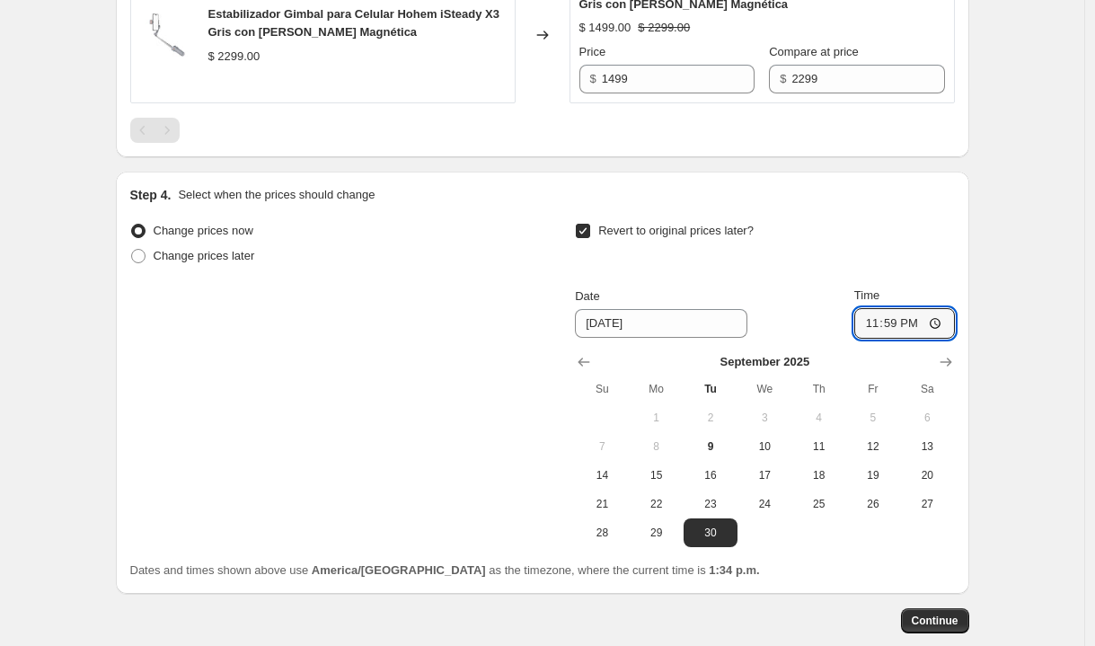
scroll to position [1078, 0]
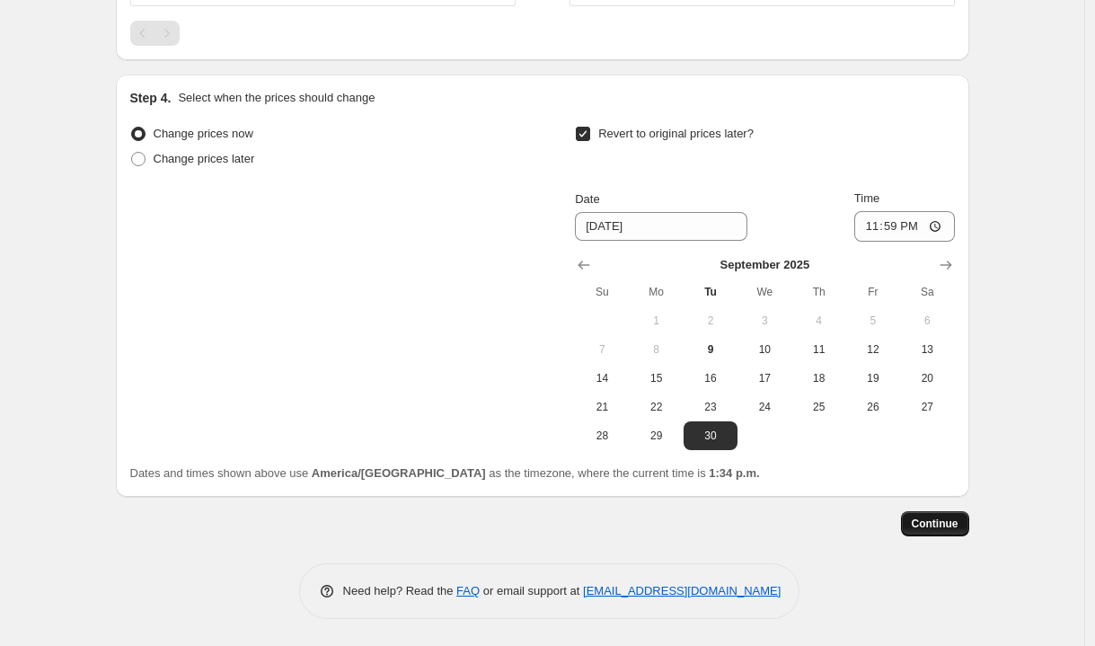
click at [953, 519] on span "Continue" at bounding box center [935, 524] width 47 height 14
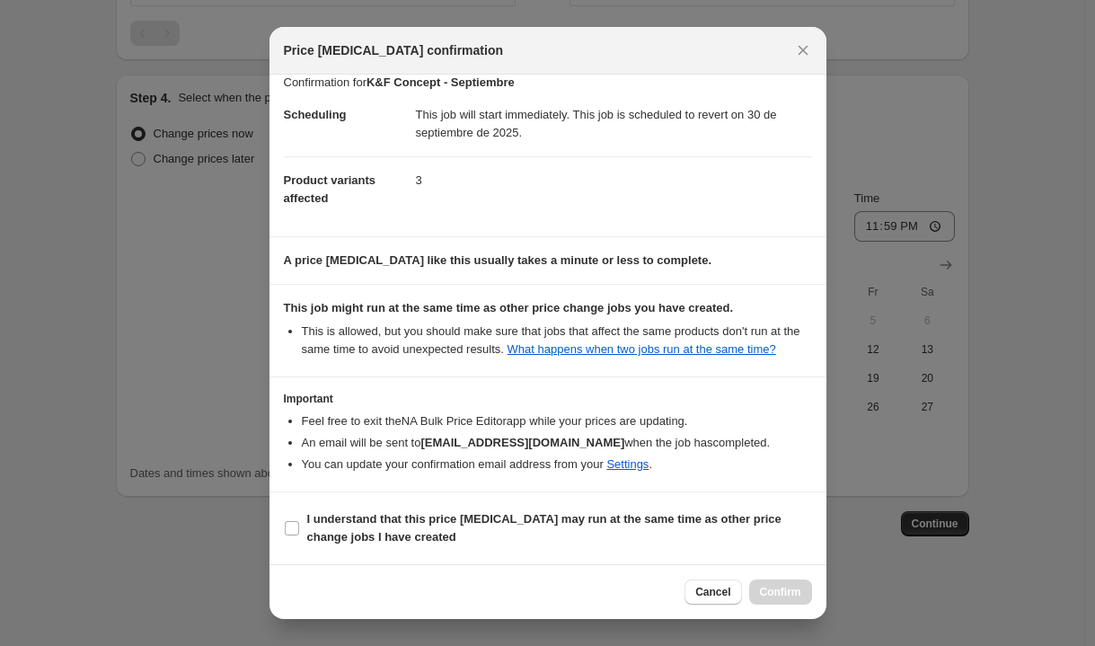
scroll to position [33, 0]
click at [297, 525] on input "I understand that this price [MEDICAL_DATA] may run at the same time as other p…" at bounding box center [292, 528] width 14 height 14
checkbox input "true"
click at [770, 593] on span "Confirm" at bounding box center [780, 592] width 41 height 14
